Goal: Find specific page/section: Find specific page/section

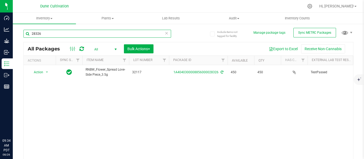
click at [53, 32] on input "28326" at bounding box center [96, 34] width 147 height 8
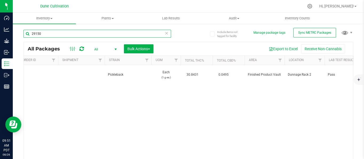
type input "29150"
